Goal: Find specific page/section: Find specific page/section

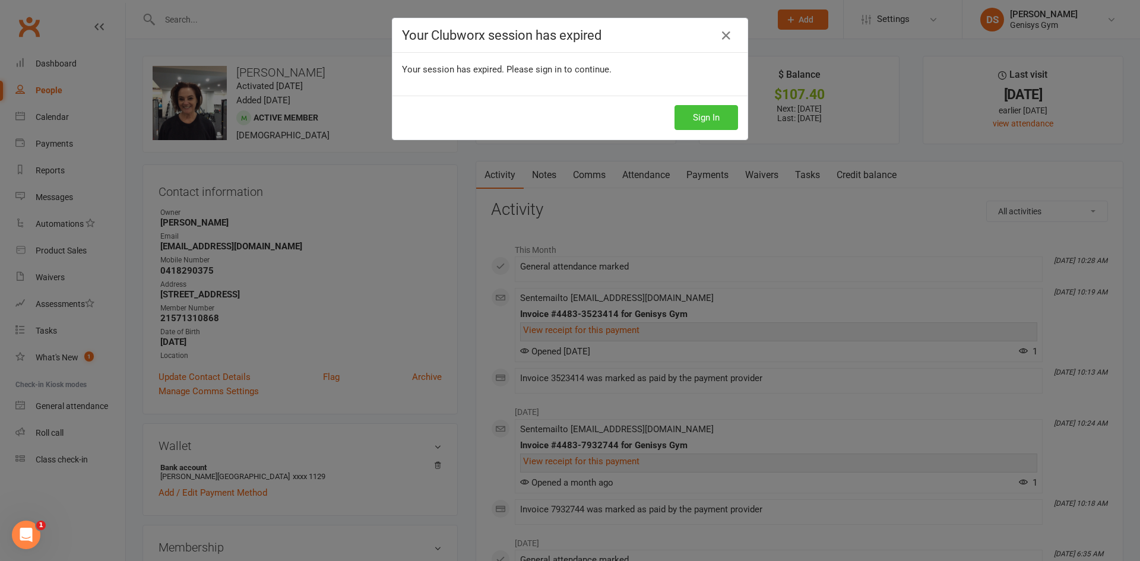
click at [690, 127] on button "Sign In" at bounding box center [707, 117] width 64 height 25
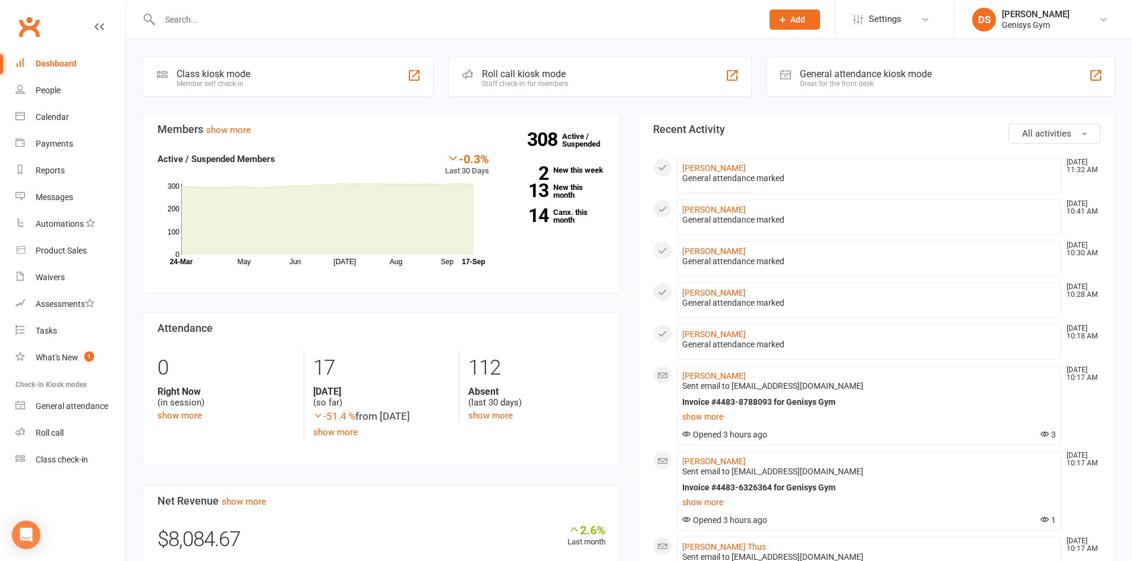
click at [227, 21] on input "text" at bounding box center [455, 19] width 598 height 17
click at [1092, 74] on div at bounding box center [1095, 75] width 14 height 14
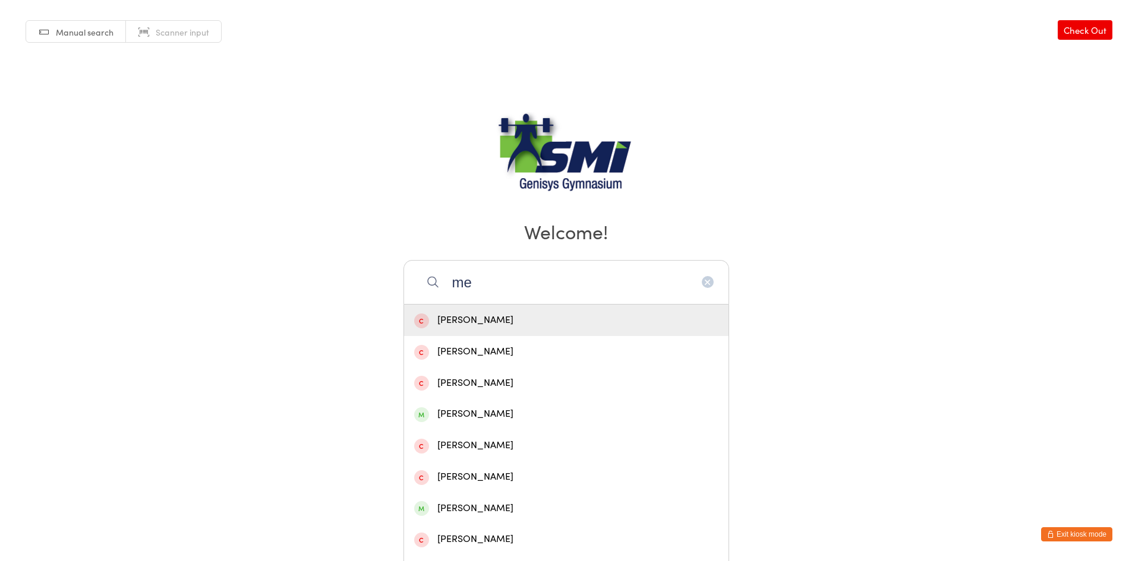
type input "m"
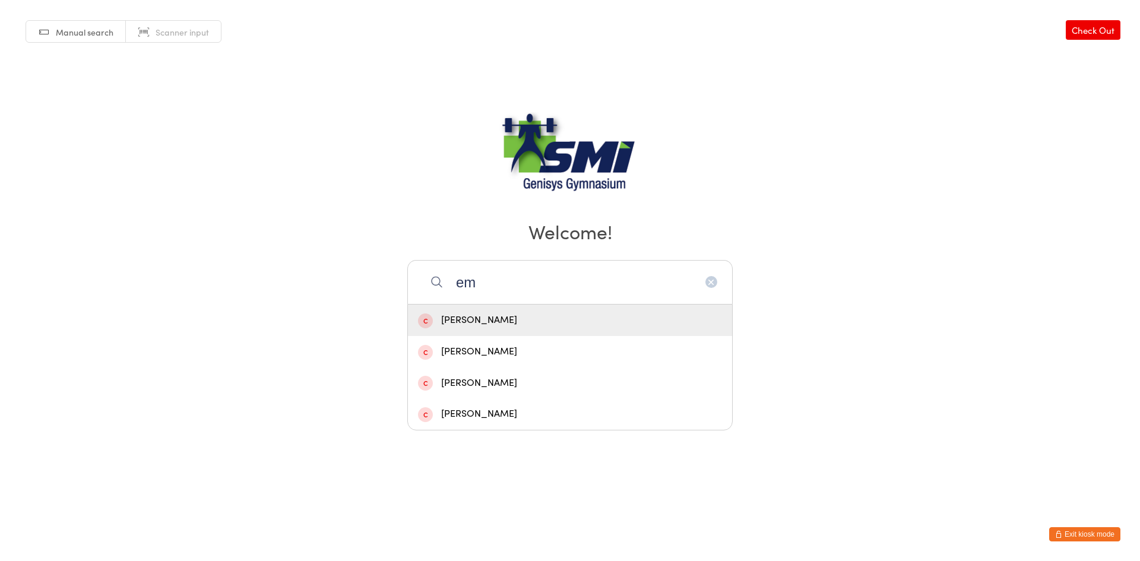
type input "e"
